Goal: Task Accomplishment & Management: Use online tool/utility

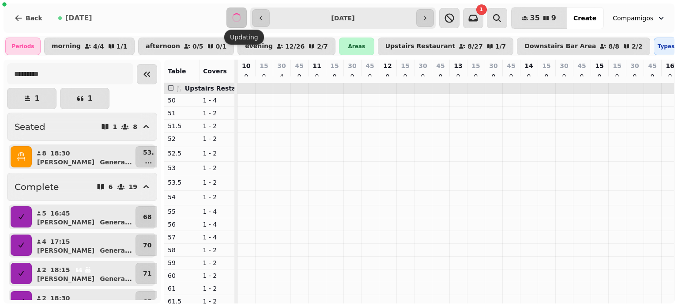
scroll to position [0, 406]
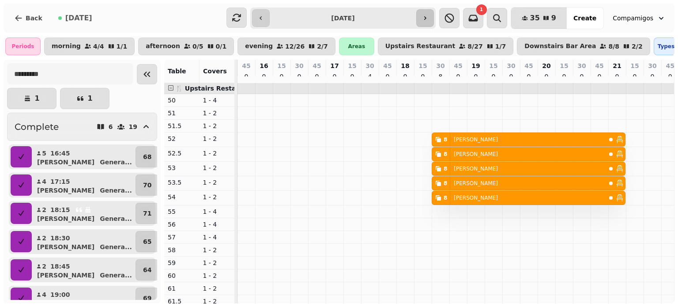
click at [428, 15] on icon "button" at bounding box center [424, 18] width 7 height 7
type input "**********"
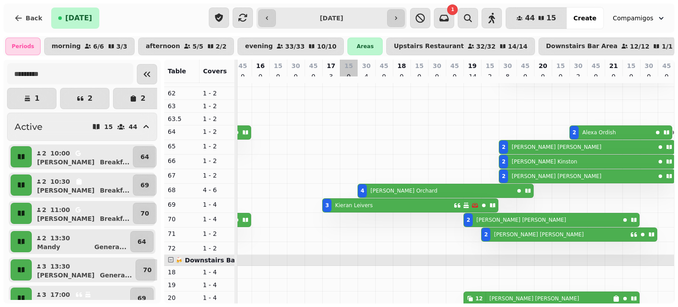
scroll to position [0, 0]
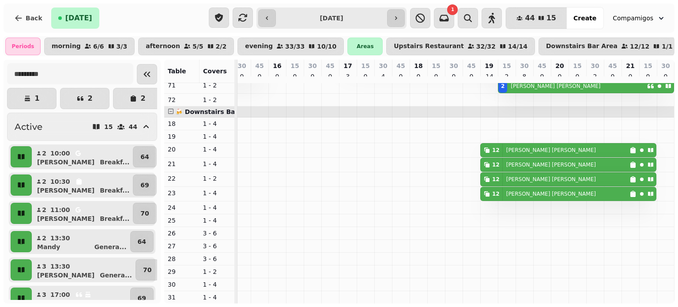
click at [560, 157] on div "12 [PERSON_NAME]" at bounding box center [555, 149] width 149 height 13
select select "**********"
select select "**"
select select "****"
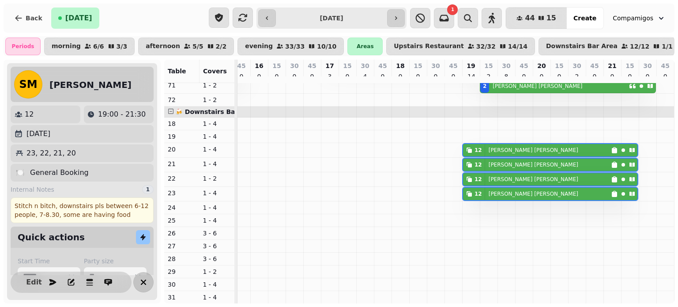
click at [143, 284] on icon "button" at bounding box center [143, 282] width 11 height 11
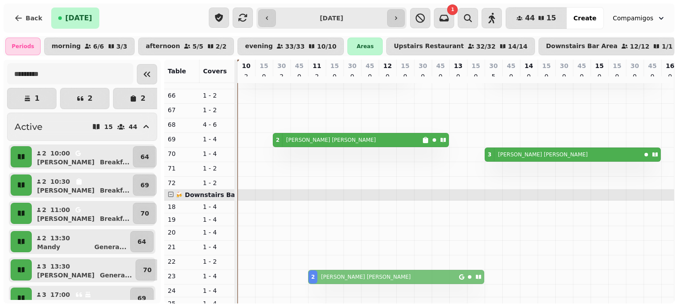
drag, startPoint x: 314, startPoint y: 225, endPoint x: 318, endPoint y: 278, distance: 54.0
click at [318, 278] on tbody "2 [PERSON_NAME] 2 [PERSON_NAME] 2 [PERSON_NAME] 2 [PERSON_NAME] 2 [PERSON_NAME]…" at bounding box center [660, 95] width 847 height 582
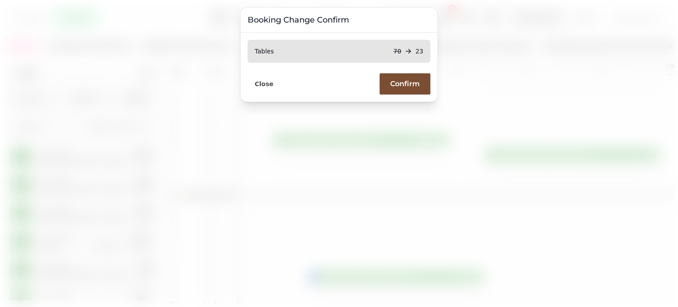
click at [401, 90] on button "Confirm" at bounding box center [405, 83] width 51 height 21
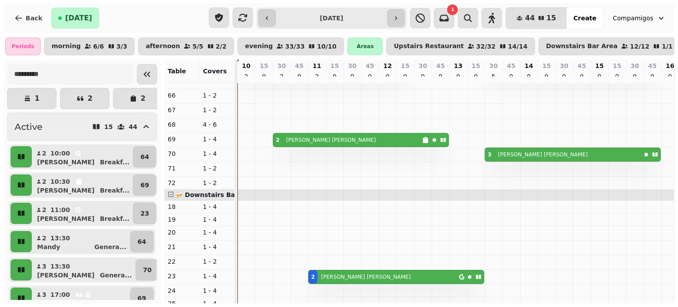
click at [338, 141] on div "2 [PERSON_NAME]" at bounding box center [347, 139] width 149 height 13
select select "**********"
select select "*"
select select "****"
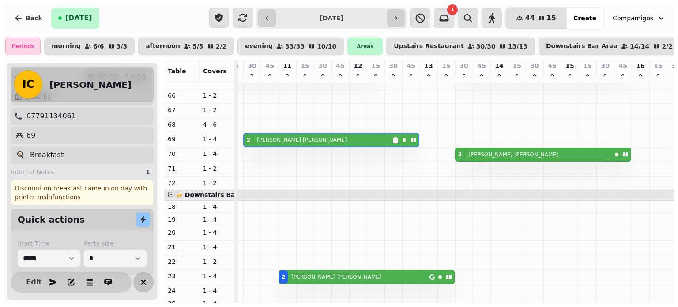
click at [140, 281] on icon "button" at bounding box center [143, 282] width 11 height 11
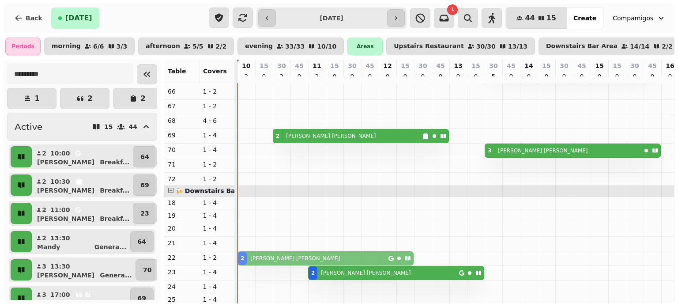
drag, startPoint x: 242, startPoint y: 228, endPoint x: 246, endPoint y: 264, distance: 36.0
click at [246, 263] on tbody "2 [PERSON_NAME] 2 [PERSON_NAME] 2 [PERSON_NAME] 2 [PERSON_NAME] 2 [PERSON_NAME]…" at bounding box center [660, 91] width 847 height 582
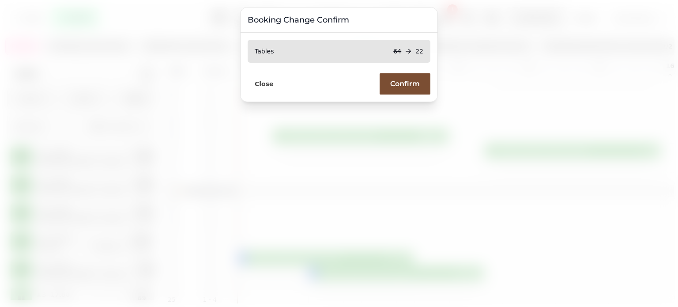
click at [425, 82] on button "Confirm" at bounding box center [405, 83] width 51 height 21
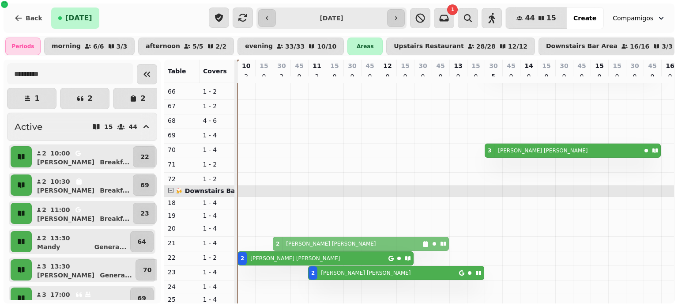
drag, startPoint x: 279, startPoint y: 134, endPoint x: 284, endPoint y: 244, distance: 110.9
click at [284, 244] on tbody "2 [PERSON_NAME] 2 [PERSON_NAME] 2 [PERSON_NAME] 2 [PERSON_NAME] 2 [PERSON_NAME]…" at bounding box center [660, 91] width 847 height 582
drag, startPoint x: 277, startPoint y: 136, endPoint x: 279, endPoint y: 245, distance: 108.6
click at [279, 245] on tbody "2 [PERSON_NAME] 2 [PERSON_NAME] 2 [PERSON_NAME] 2 [PERSON_NAME] 2 [PERSON_NAME]…" at bounding box center [660, 91] width 847 height 582
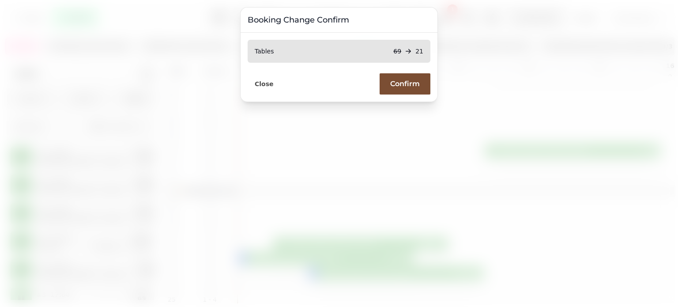
click at [401, 84] on span "Confirm" at bounding box center [405, 83] width 30 height 7
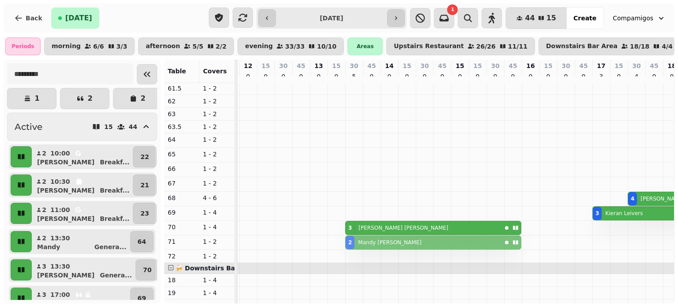
drag, startPoint x: 350, startPoint y: 146, endPoint x: 351, endPoint y: 243, distance: 97.5
click at [351, 243] on tbody "2 [PERSON_NAME] 2 [PERSON_NAME] 2 [PERSON_NAME] 2 [PERSON_NAME] 2 [PERSON_NAME]…" at bounding box center [521, 168] width 847 height 582
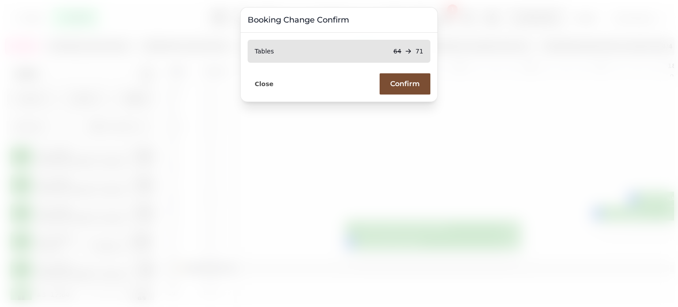
click at [403, 82] on span "Confirm" at bounding box center [405, 83] width 30 height 7
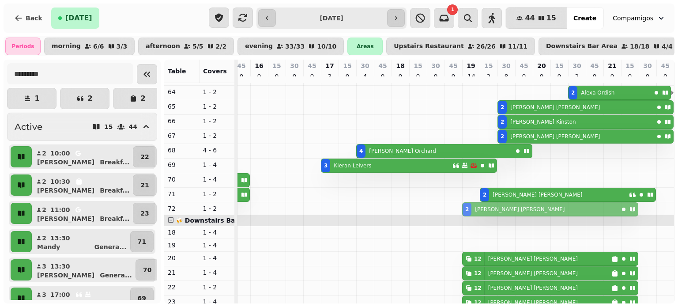
drag, startPoint x: 461, startPoint y: 180, endPoint x: 466, endPoint y: 211, distance: 31.8
click at [466, 211] on tbody "2 [PERSON_NAME] 2 [PERSON_NAME] 2 [PERSON_NAME] 2 [PERSON_NAME] 2 [PERSON_NAME]…" at bounding box center [250, 121] width 847 height 582
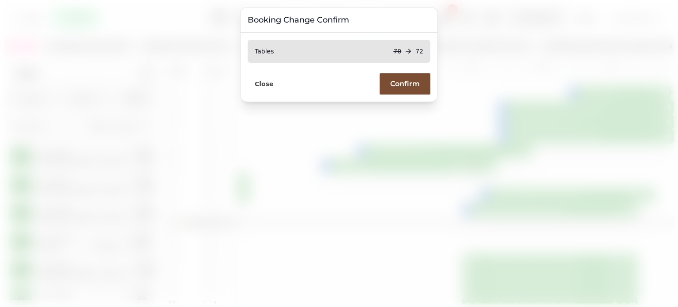
click at [420, 83] on button "Confirm" at bounding box center [405, 83] width 51 height 21
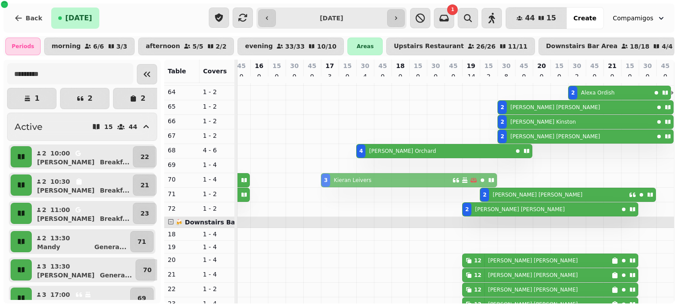
drag, startPoint x: 320, startPoint y: 164, endPoint x: 320, endPoint y: 183, distance: 19.0
click at [320, 183] on tbody "2 [PERSON_NAME] 2 [PERSON_NAME] 2 [PERSON_NAME] 2 [PERSON_NAME] 2 [PERSON_NAME]…" at bounding box center [250, 122] width 847 height 584
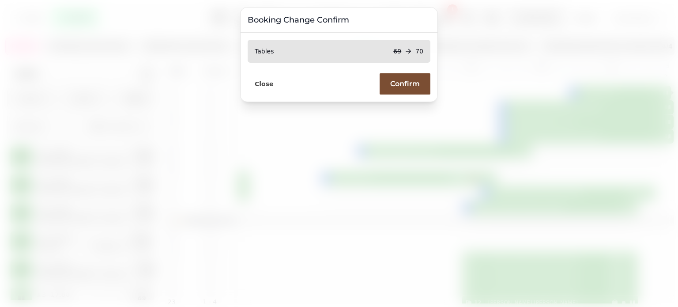
click at [393, 83] on span "Confirm" at bounding box center [405, 83] width 30 height 7
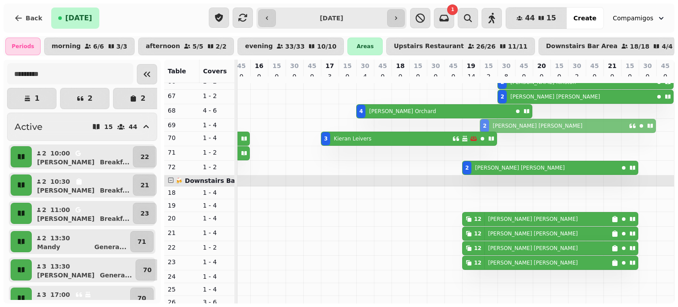
drag, startPoint x: 477, startPoint y: 153, endPoint x: 474, endPoint y: 124, distance: 29.3
click at [474, 124] on tbody "2 [PERSON_NAME] 2 [PERSON_NAME] 2 [PERSON_NAME] 2 [PERSON_NAME] 2 [PERSON_NAME]…" at bounding box center [250, 81] width 847 height 582
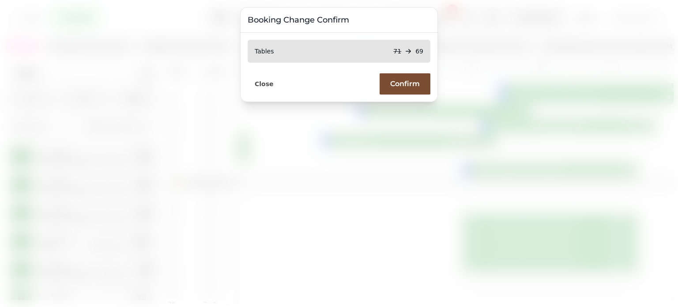
click at [417, 84] on span "Confirm" at bounding box center [405, 83] width 30 height 7
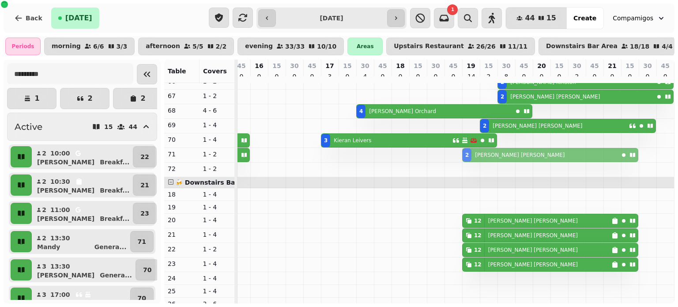
drag, startPoint x: 461, startPoint y: 169, endPoint x: 461, endPoint y: 158, distance: 10.6
click at [461, 158] on tbody "2 [PERSON_NAME] 2 [PERSON_NAME] 2 [PERSON_NAME] 2 [PERSON_NAME] 2 [PERSON_NAME]…" at bounding box center [250, 82] width 847 height 584
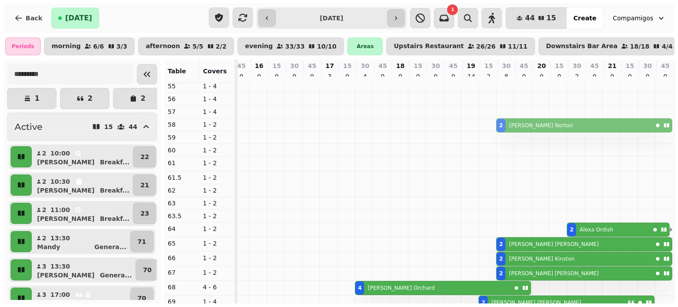
drag, startPoint x: 497, startPoint y: 167, endPoint x: 498, endPoint y: 132, distance: 35.3
click at [498, 132] on tbody "2 [PERSON_NAME] 2 [PERSON_NAME] 2 [PERSON_NAME] 2 [PERSON_NAME] 2 [PERSON_NAME]…" at bounding box center [248, 257] width 847 height 582
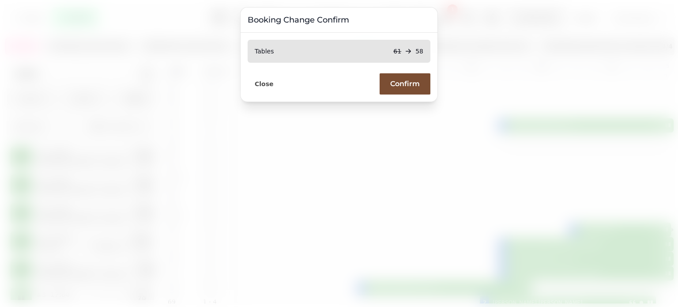
click at [392, 83] on span "Confirm" at bounding box center [405, 83] width 30 height 7
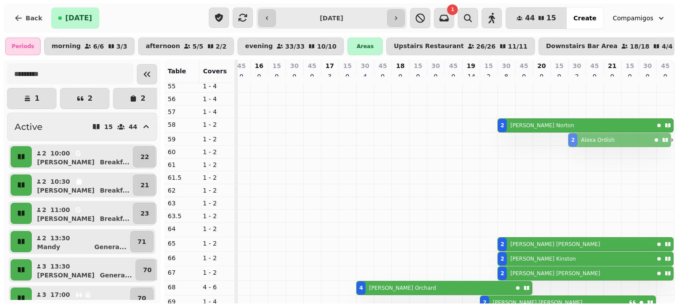
drag, startPoint x: 565, startPoint y: 231, endPoint x: 568, endPoint y: 144, distance: 86.5
click at [568, 144] on tbody "2 [PERSON_NAME] 2 [PERSON_NAME] 2 [PERSON_NAME] 2 [PERSON_NAME] 2 [PERSON_NAME]…" at bounding box center [250, 258] width 847 height 584
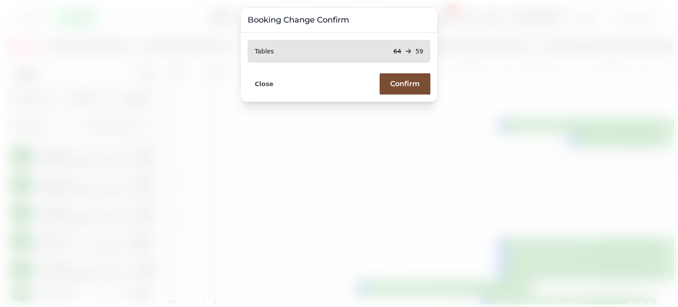
click at [412, 81] on span "Confirm" at bounding box center [405, 83] width 30 height 7
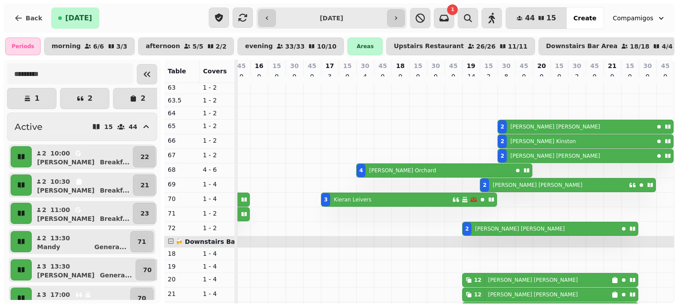
click at [531, 188] on div "2 [PERSON_NAME]" at bounding box center [554, 184] width 149 height 13
select select "**********"
select select "*"
select select "****"
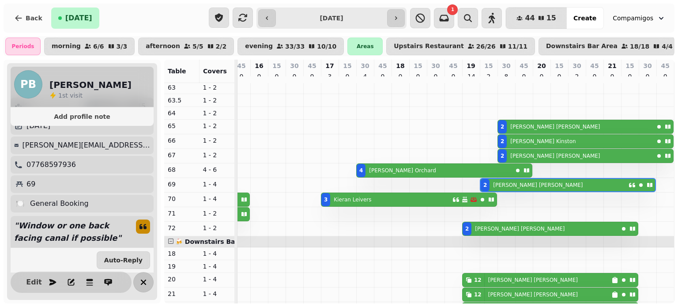
click at [147, 285] on icon "button" at bounding box center [143, 282] width 11 height 11
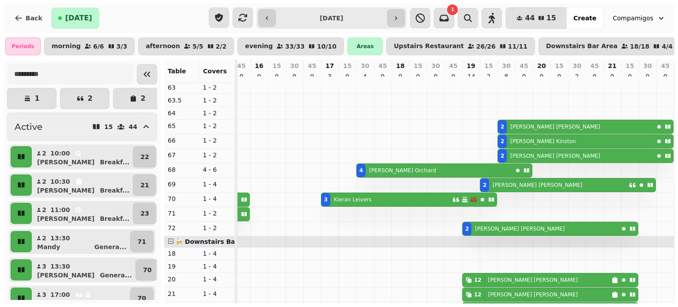
click at [402, 197] on div "3 [PERSON_NAME]" at bounding box center [386, 199] width 131 height 13
select select "**********"
select select "*"
select select "****"
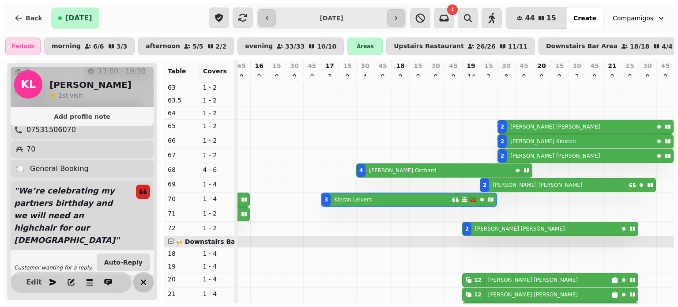
click at [138, 278] on icon "button" at bounding box center [143, 282] width 11 height 11
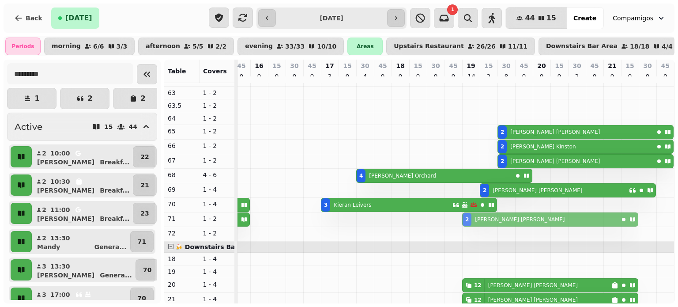
drag, startPoint x: 465, startPoint y: 236, endPoint x: 464, endPoint y: 226, distance: 10.2
click at [464, 226] on tbody "2 [PERSON_NAME] 2 [PERSON_NAME] 2 [PERSON_NAME] 2 [PERSON_NAME] 2 [PERSON_NAME]…" at bounding box center [250, 146] width 847 height 584
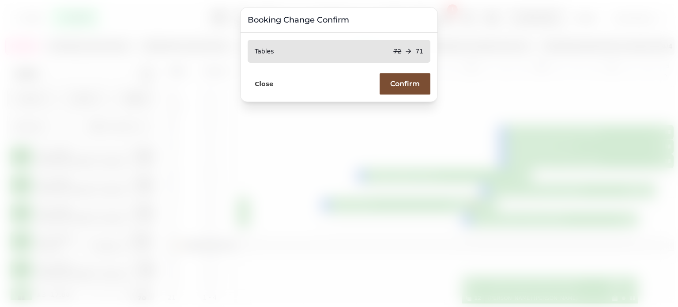
click at [402, 84] on span "Confirm" at bounding box center [405, 83] width 30 height 7
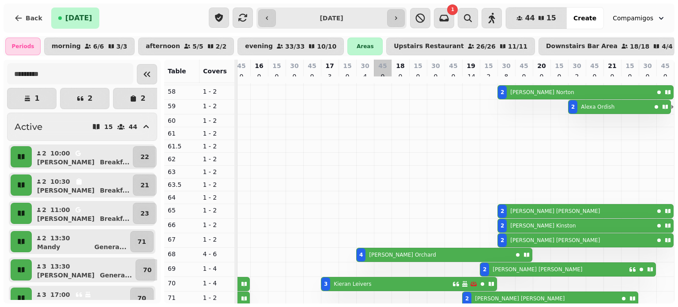
scroll to position [136, 0]
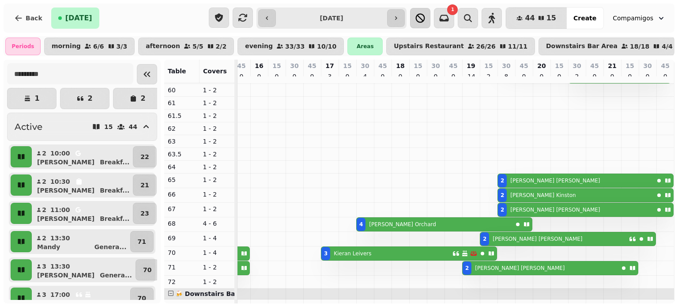
click at [430, 15] on button "button" at bounding box center [420, 18] width 20 height 20
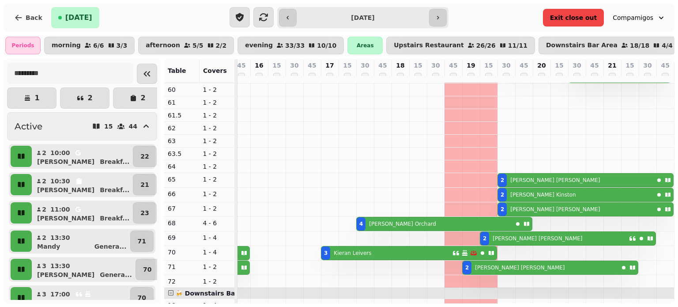
click at [575, 16] on span "Exit close out" at bounding box center [573, 18] width 47 height 6
